Goal: Check status: Check status

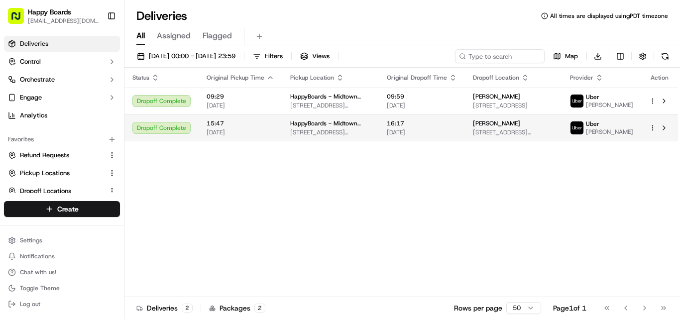
click at [497, 133] on div "[PERSON_NAME] [STREET_ADDRESS][PERSON_NAME][US_STATE]" at bounding box center [513, 127] width 81 height 17
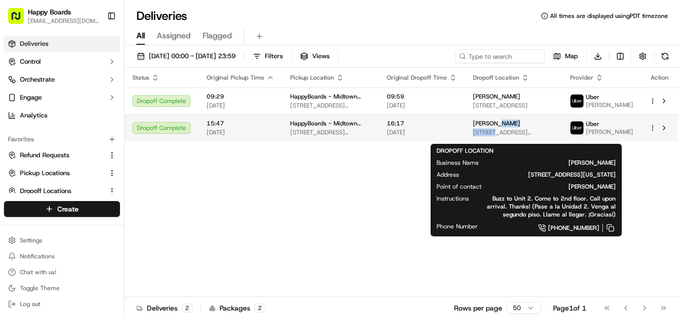
click at [543, 136] on span "[STREET_ADDRESS][US_STATE]" at bounding box center [513, 132] width 81 height 8
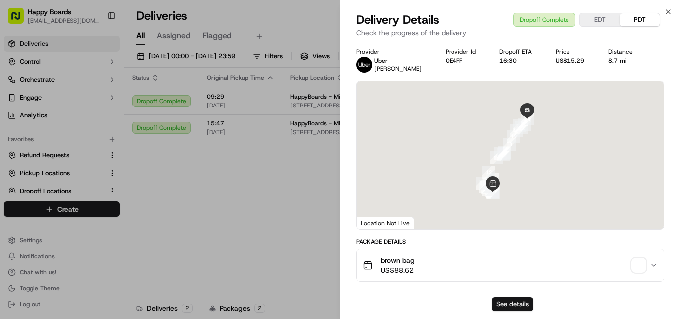
click at [526, 306] on button "See details" at bounding box center [511, 304] width 41 height 14
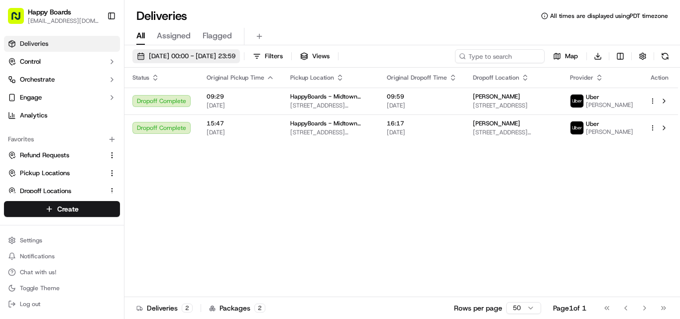
click at [203, 53] on span "[DATE] 00:00 - [DATE] 23:59" at bounding box center [192, 56] width 87 height 9
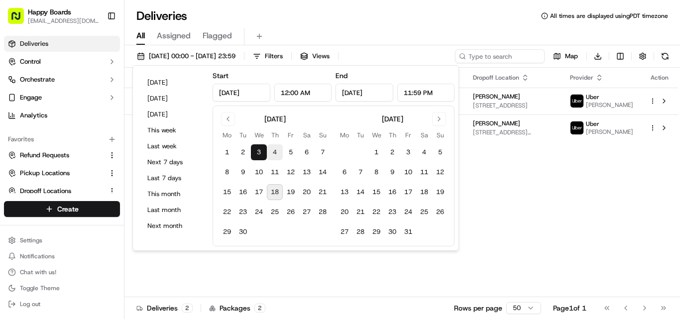
click at [274, 154] on button "4" at bounding box center [275, 152] width 16 height 16
type input "[DATE]"
click at [274, 153] on button "4" at bounding box center [275, 152] width 16 height 16
click at [407, 23] on div "Deliveries All times are displayed using PDT timezone" at bounding box center [401, 16] width 555 height 16
